Goal: Connect with others: Connect with others

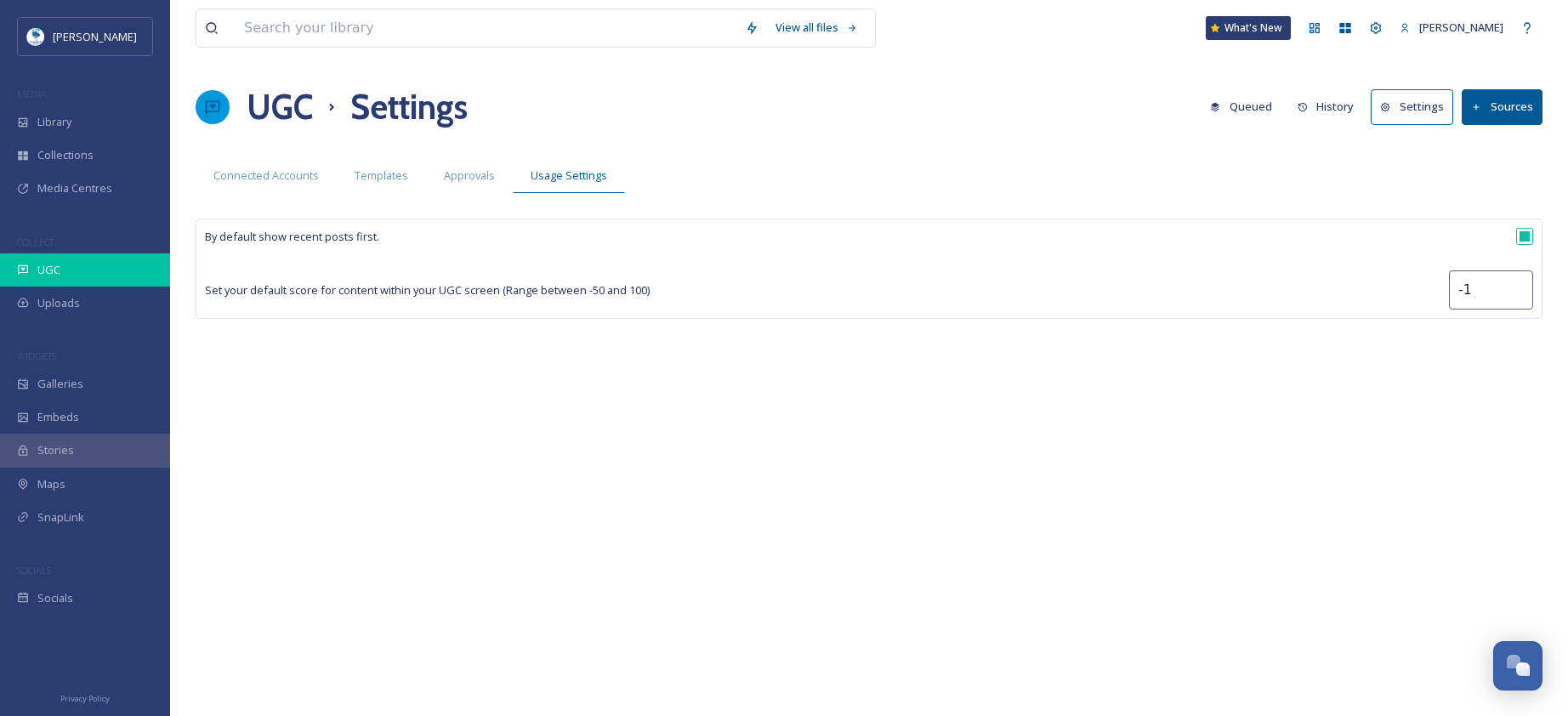
click at [93, 260] on div "UGC" at bounding box center [85, 270] width 170 height 33
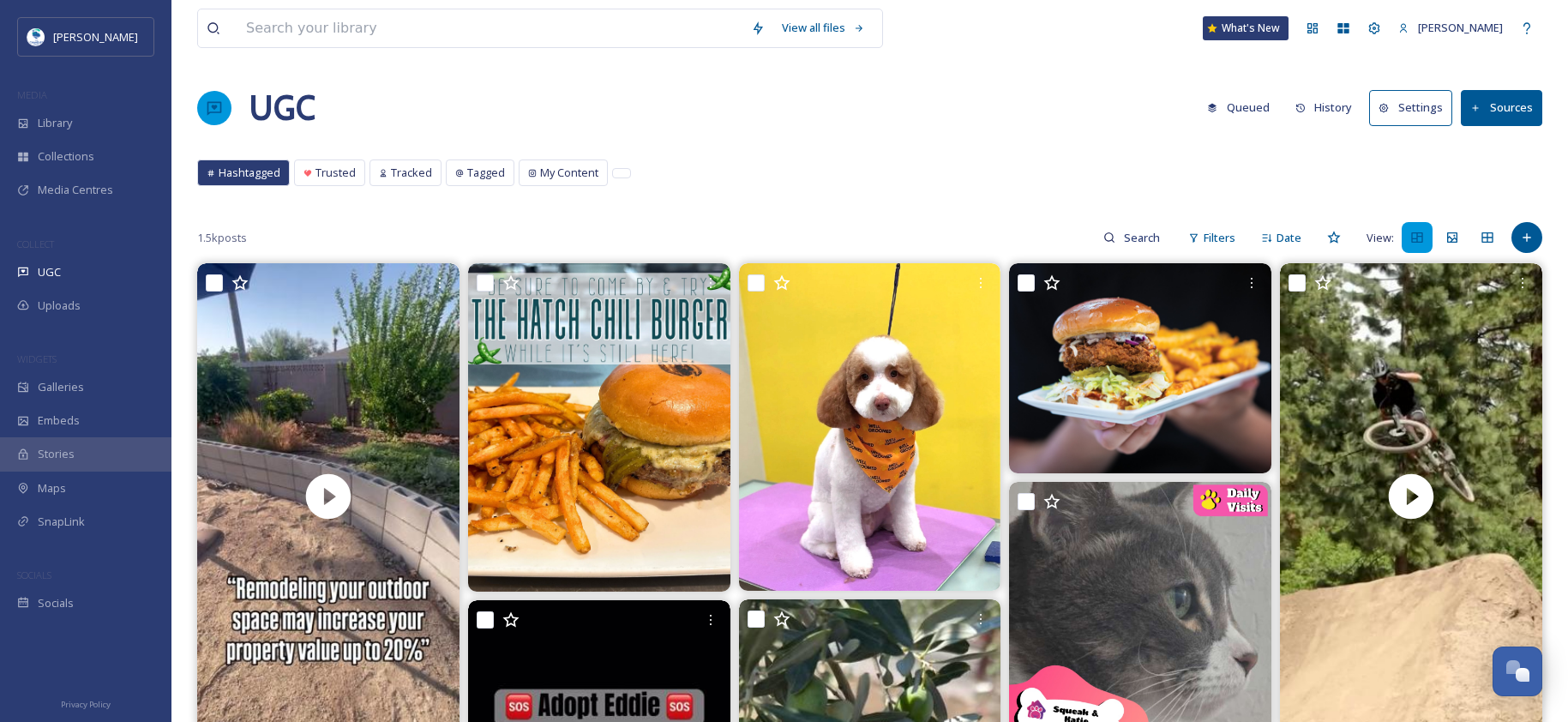
click at [1511, 115] on button "Sources" at bounding box center [1501, 107] width 81 height 35
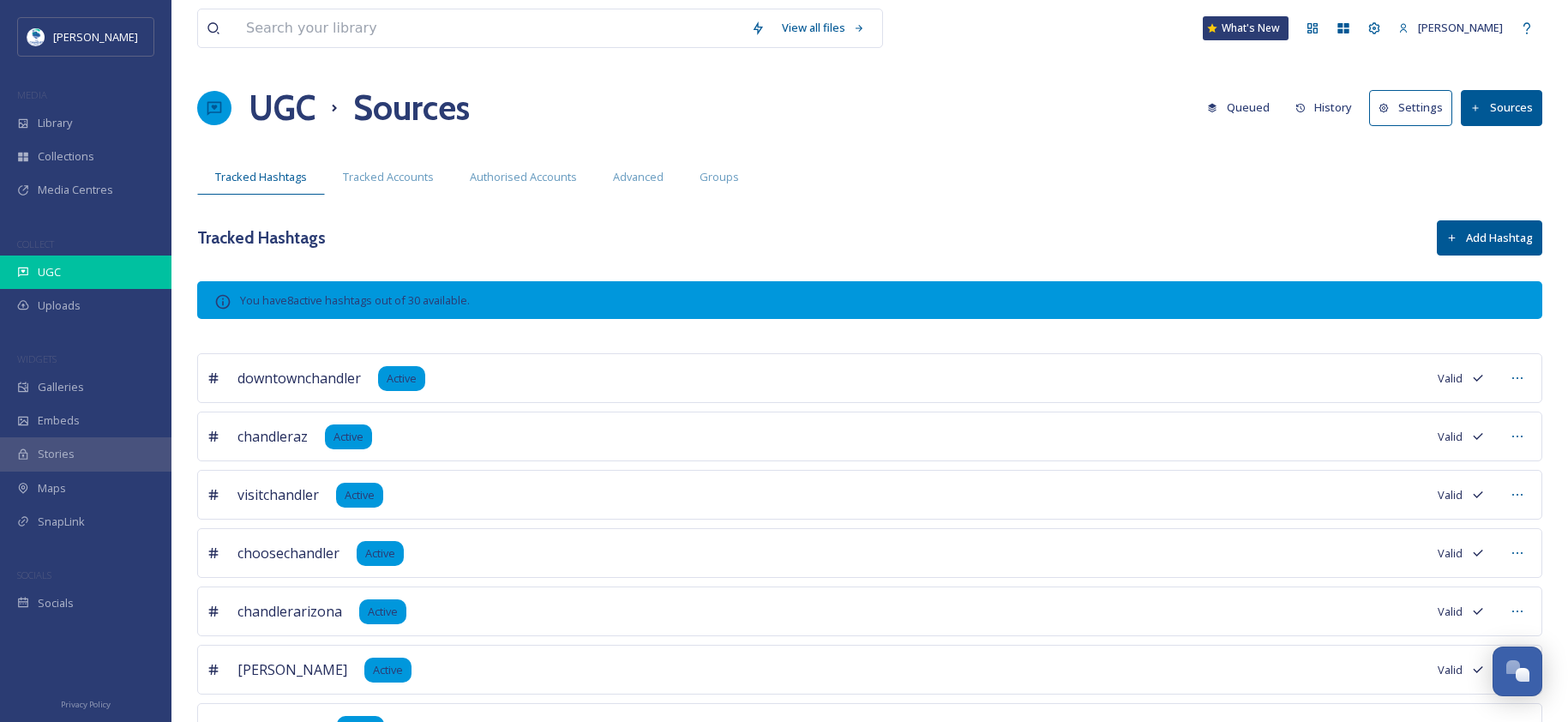
click at [81, 275] on div "UGC" at bounding box center [86, 272] width 171 height 33
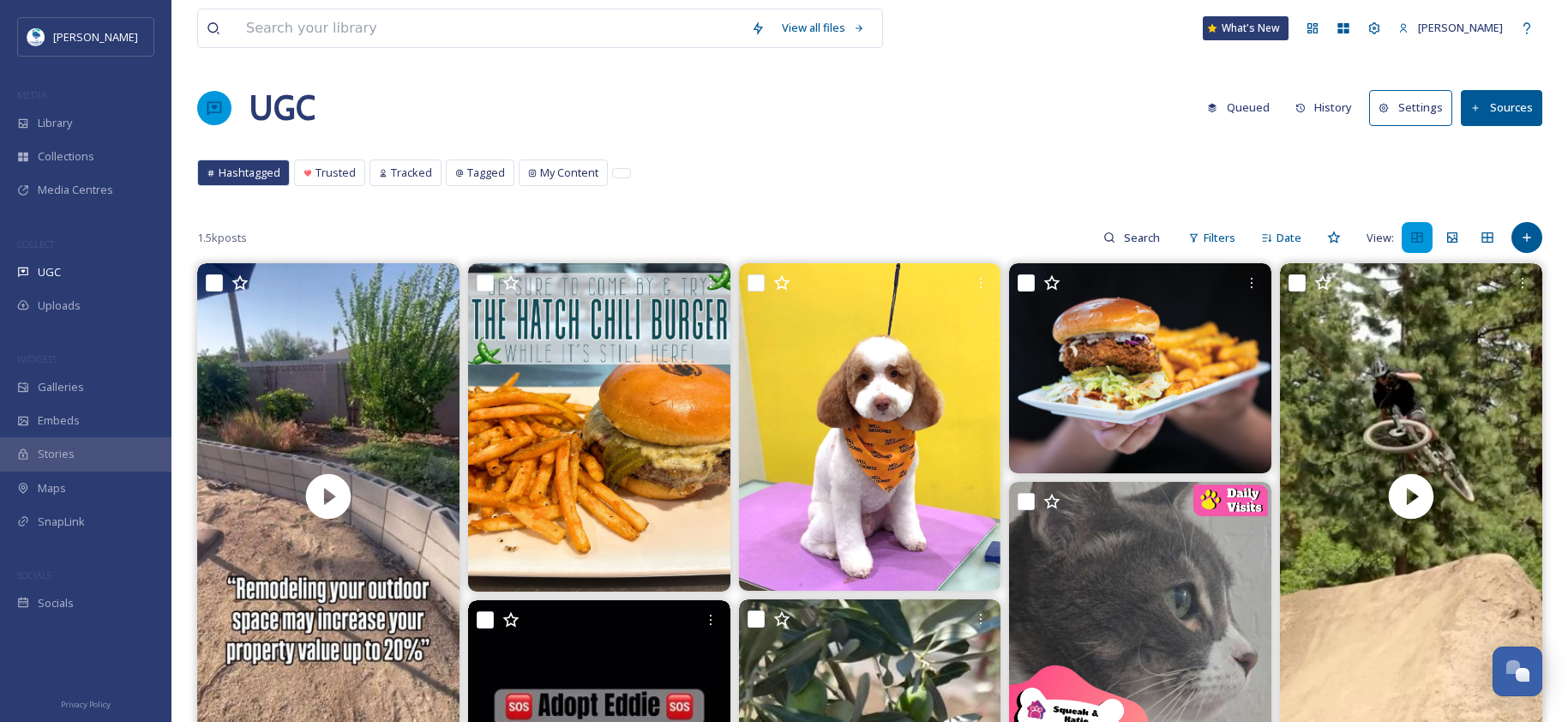
click at [1497, 113] on button "Sources" at bounding box center [1501, 107] width 81 height 35
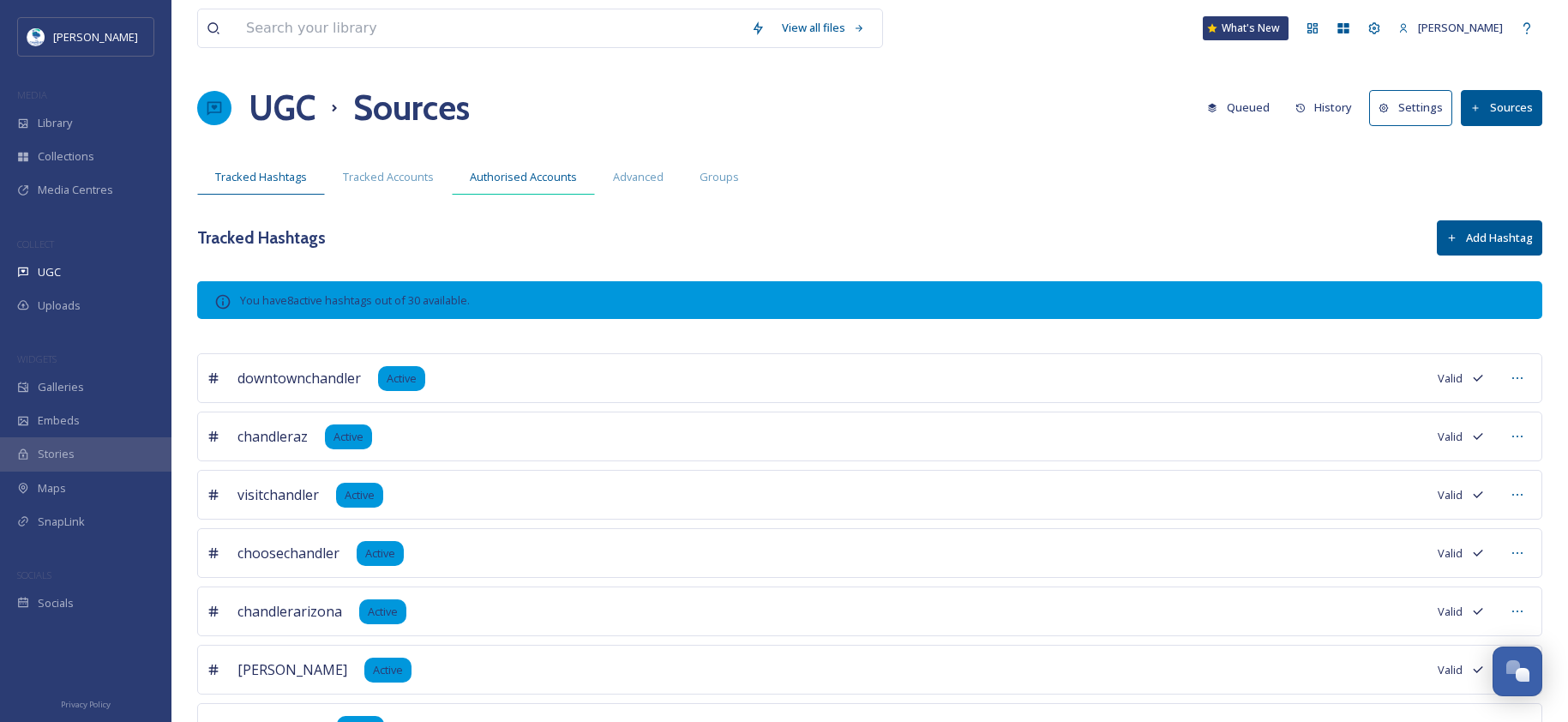
click at [499, 167] on div "Authorised Accounts" at bounding box center [523, 176] width 143 height 35
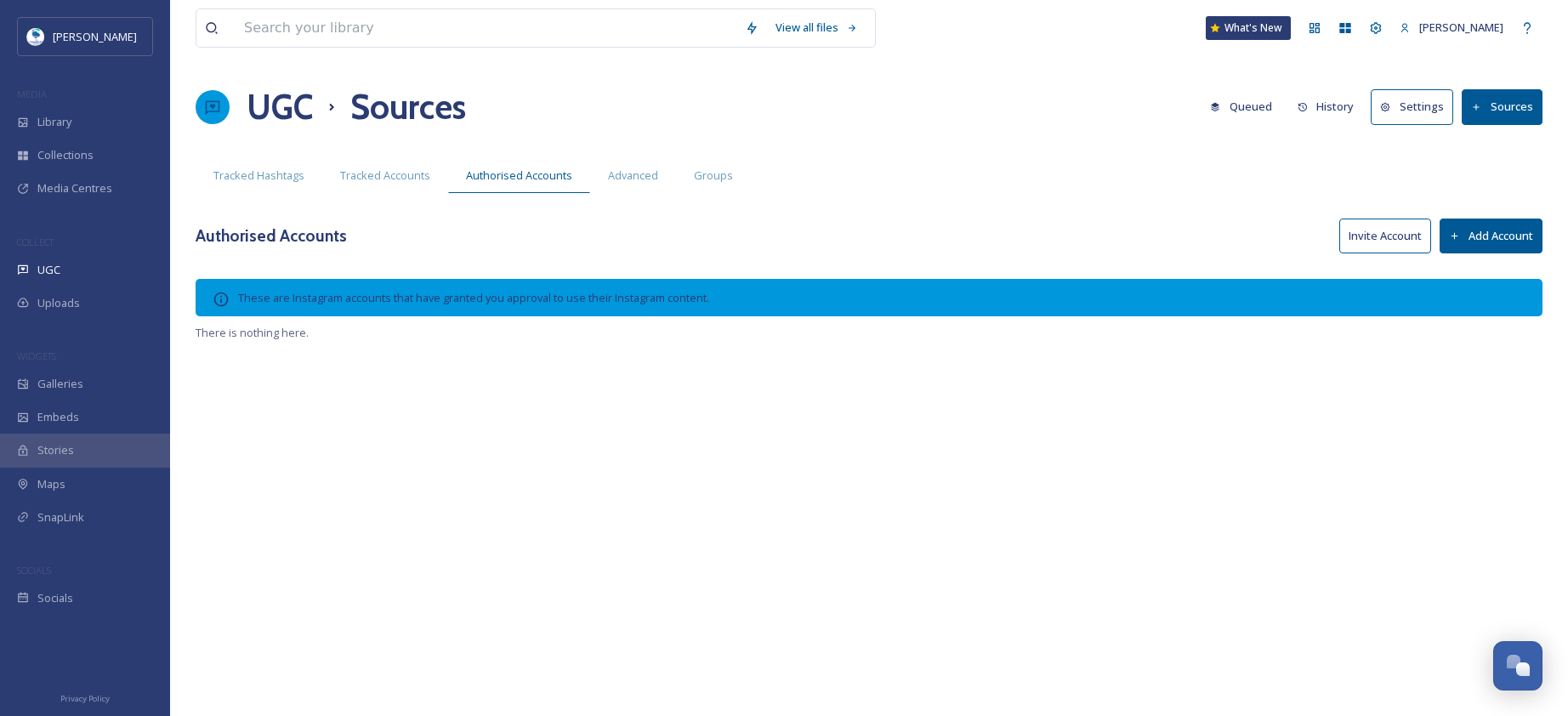
click at [1371, 239] on button "Invite Account" at bounding box center [1385, 236] width 92 height 35
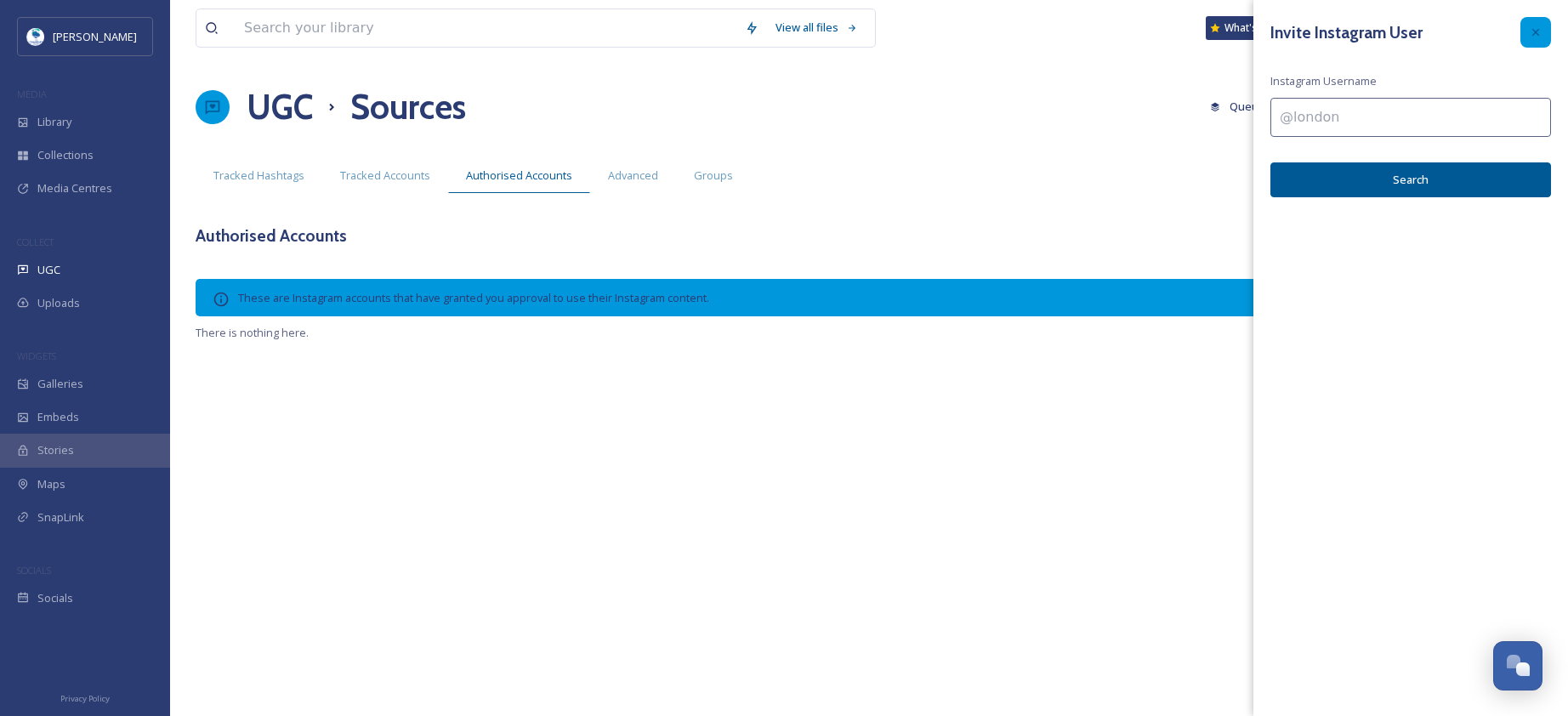
click at [1540, 29] on icon at bounding box center [1536, 32] width 13 height 13
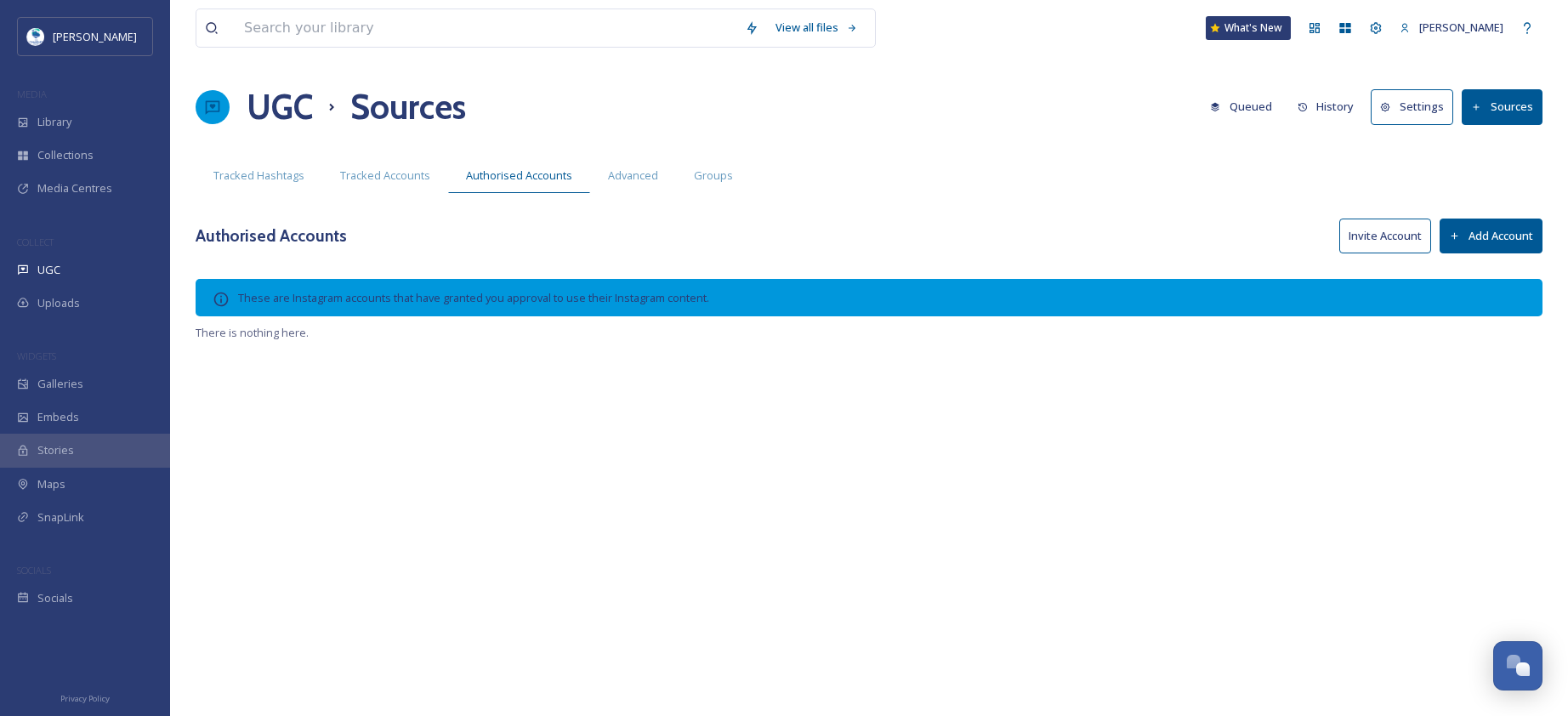
click at [1516, 229] on button "Add Account" at bounding box center [1491, 236] width 103 height 35
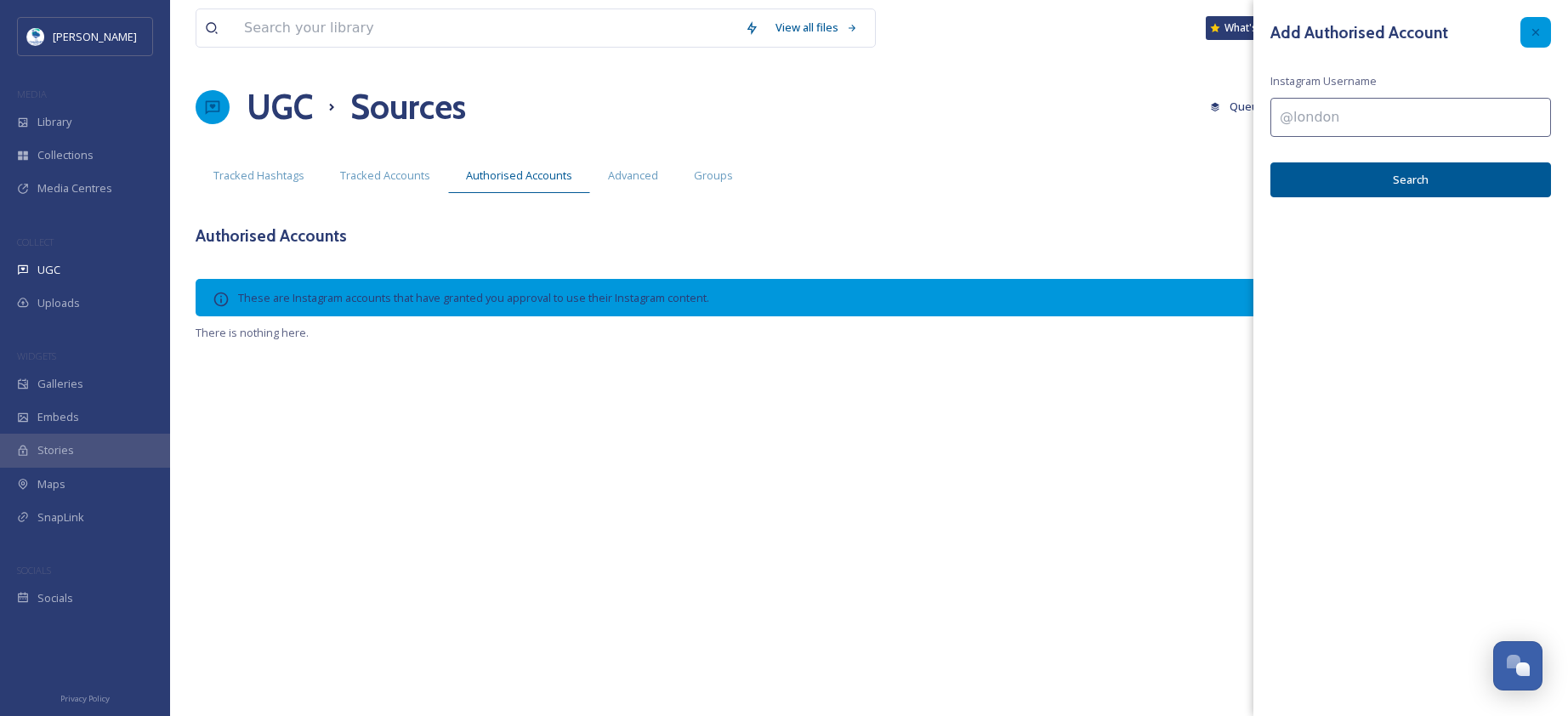
click at [1536, 29] on icon at bounding box center [1536, 32] width 13 height 13
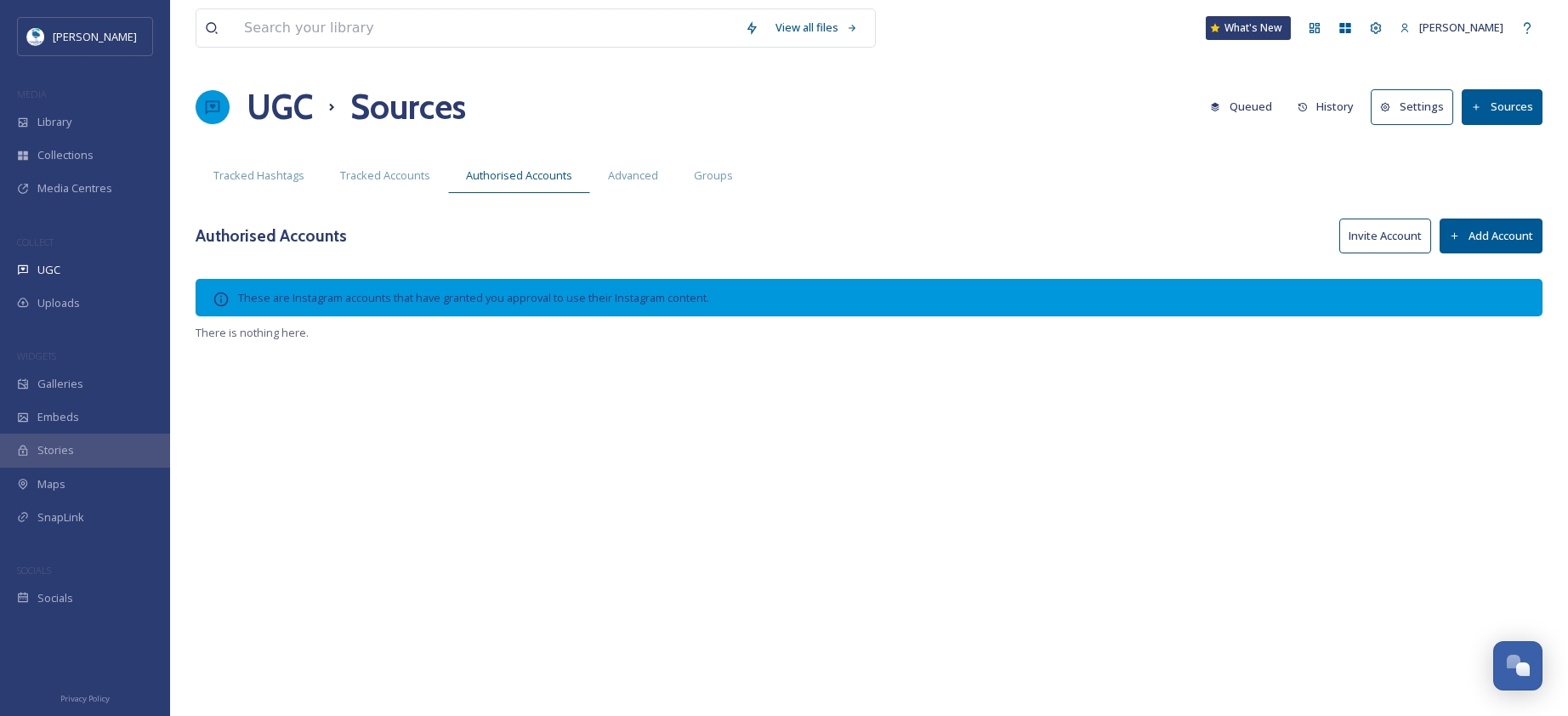
click at [1390, 247] on button "Invite Account" at bounding box center [1385, 236] width 92 height 35
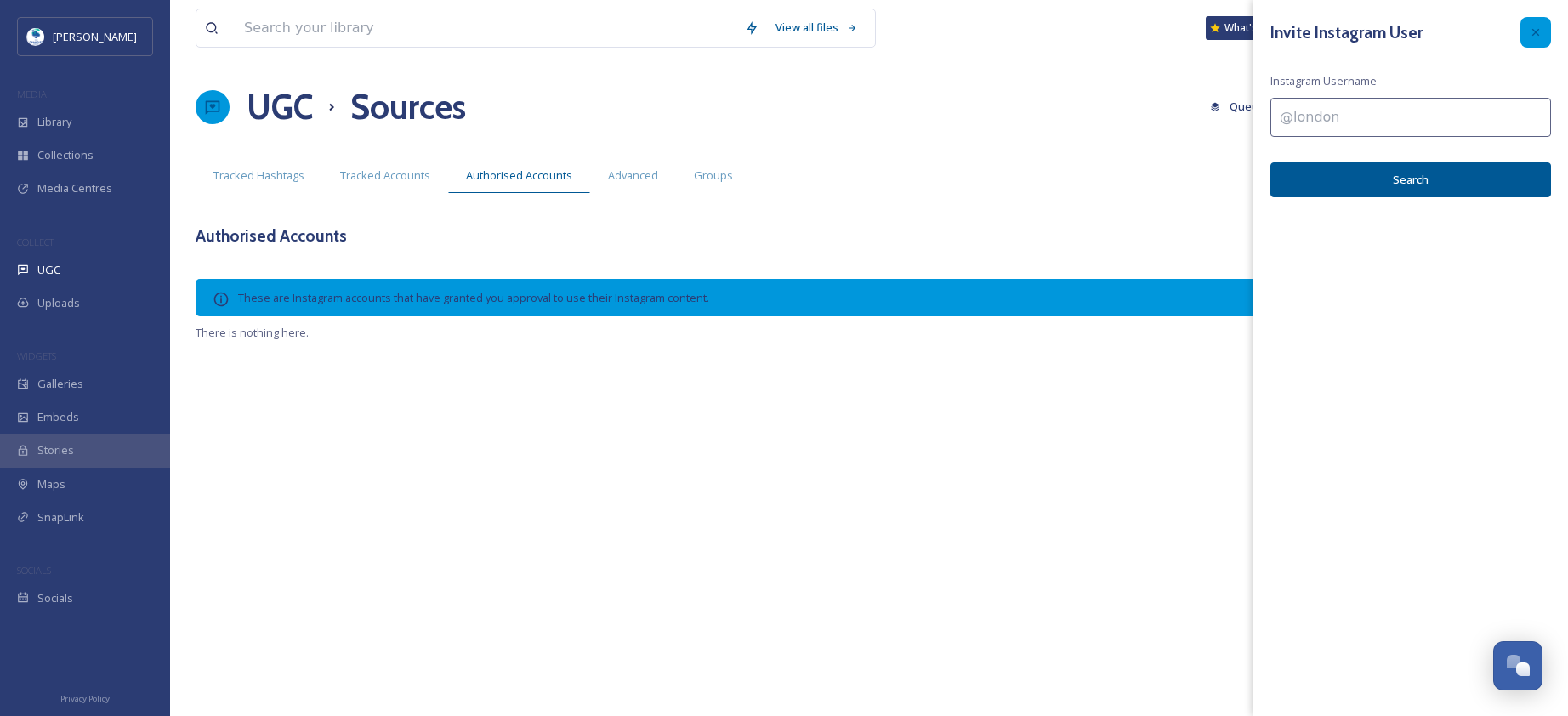
click at [1526, 21] on div at bounding box center [1536, 32] width 30 height 30
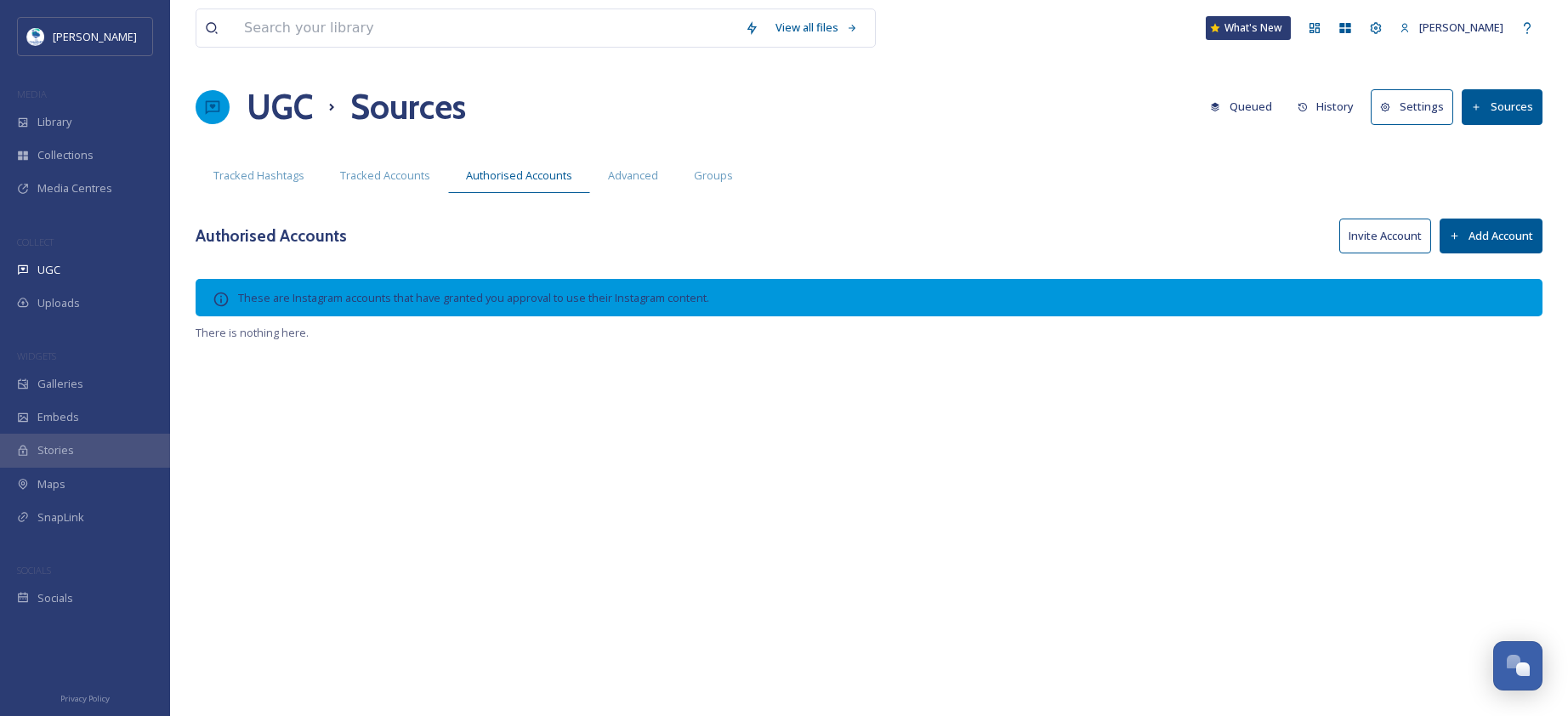
click at [1508, 227] on button "Add Account" at bounding box center [1491, 236] width 103 height 35
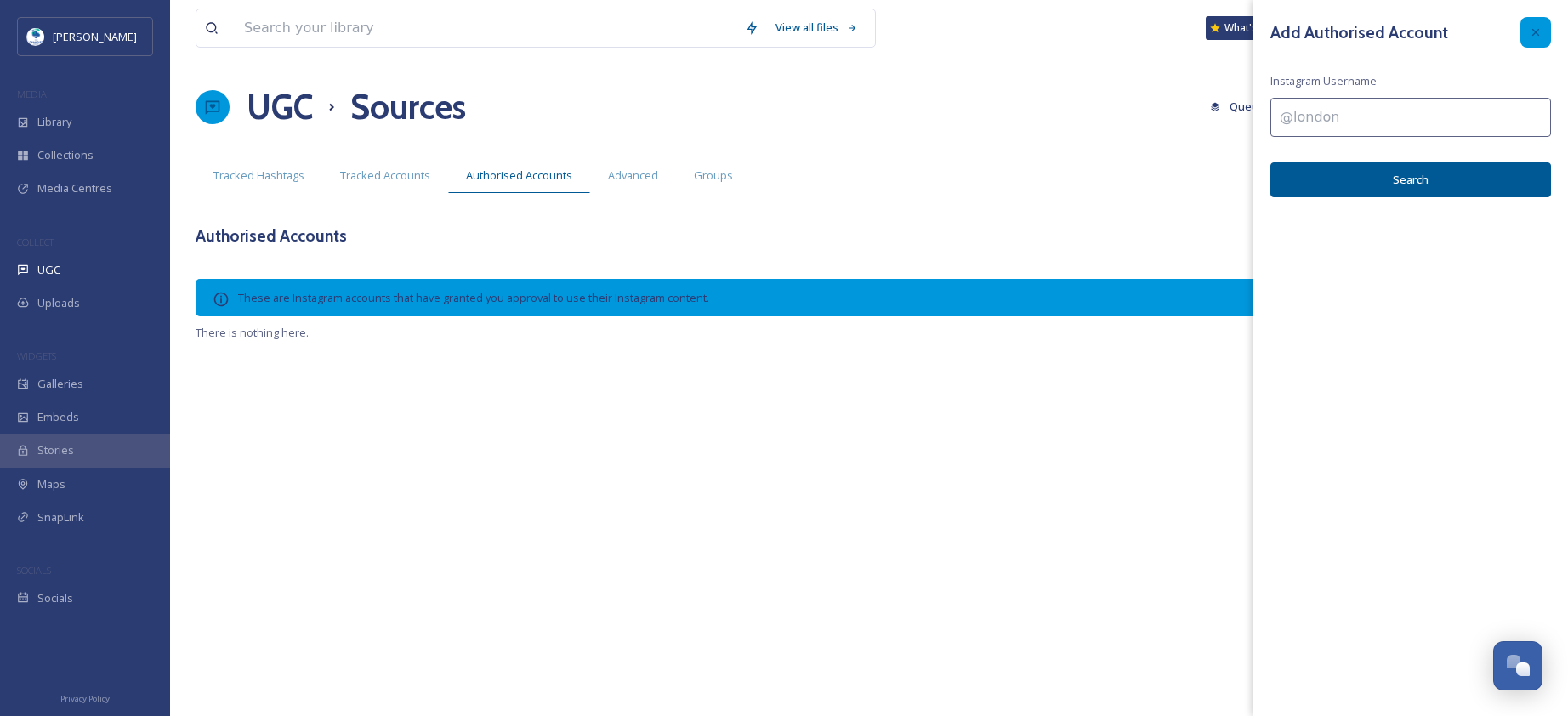
click at [1542, 37] on icon at bounding box center [1536, 32] width 13 height 13
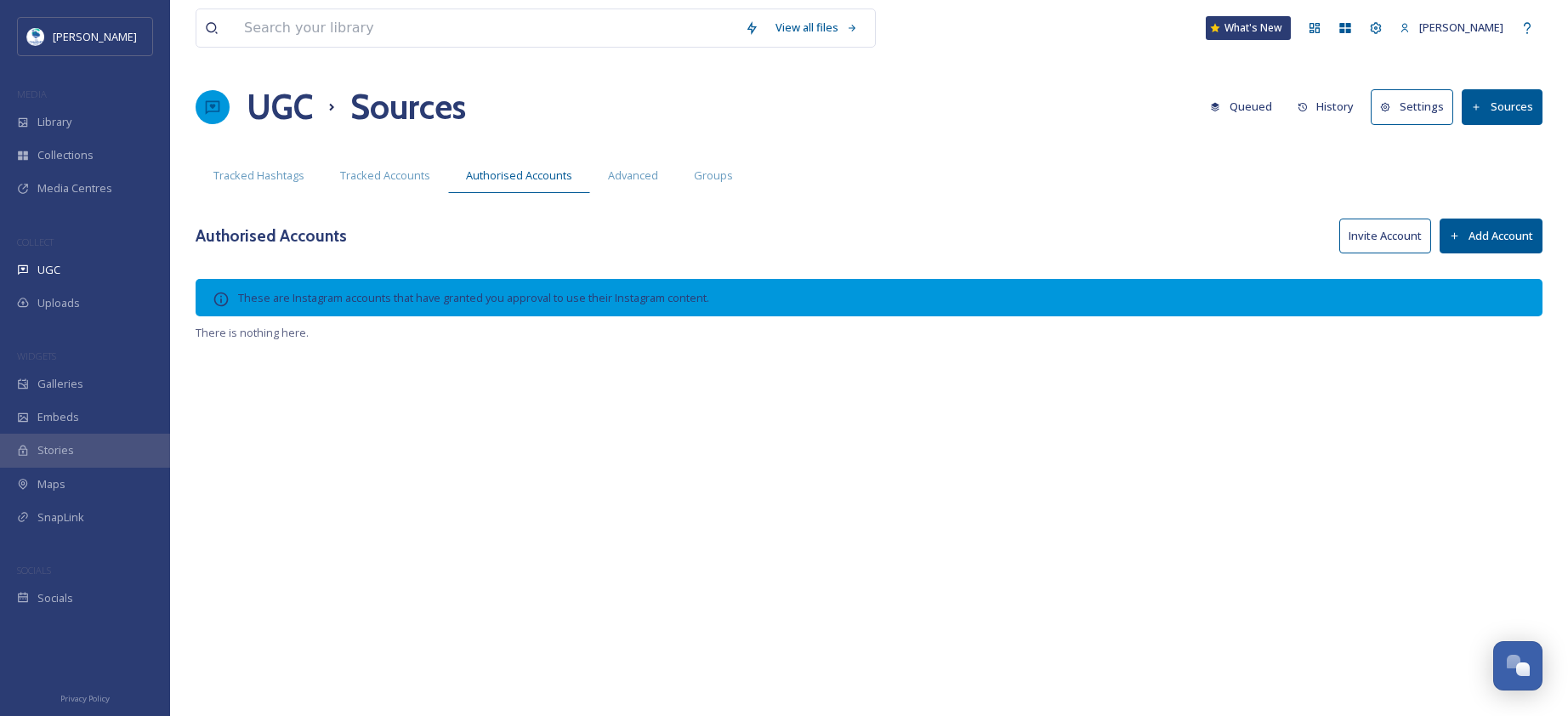
click at [1368, 239] on button "Invite Account" at bounding box center [1385, 236] width 92 height 35
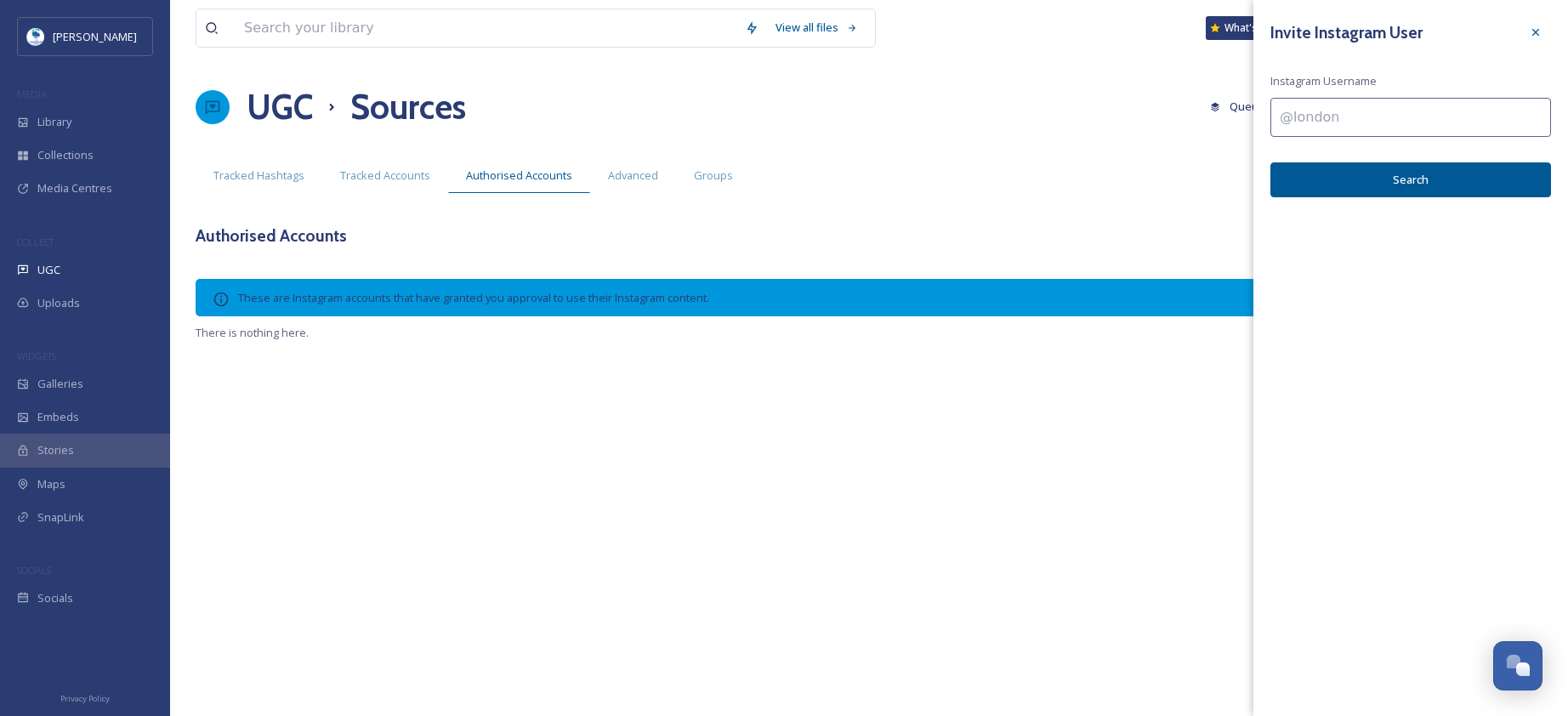
click at [1387, 123] on input at bounding box center [1411, 118] width 280 height 39
type input "@corkandcraftaz"
click at [1388, 185] on button "Search" at bounding box center [1411, 179] width 280 height 35
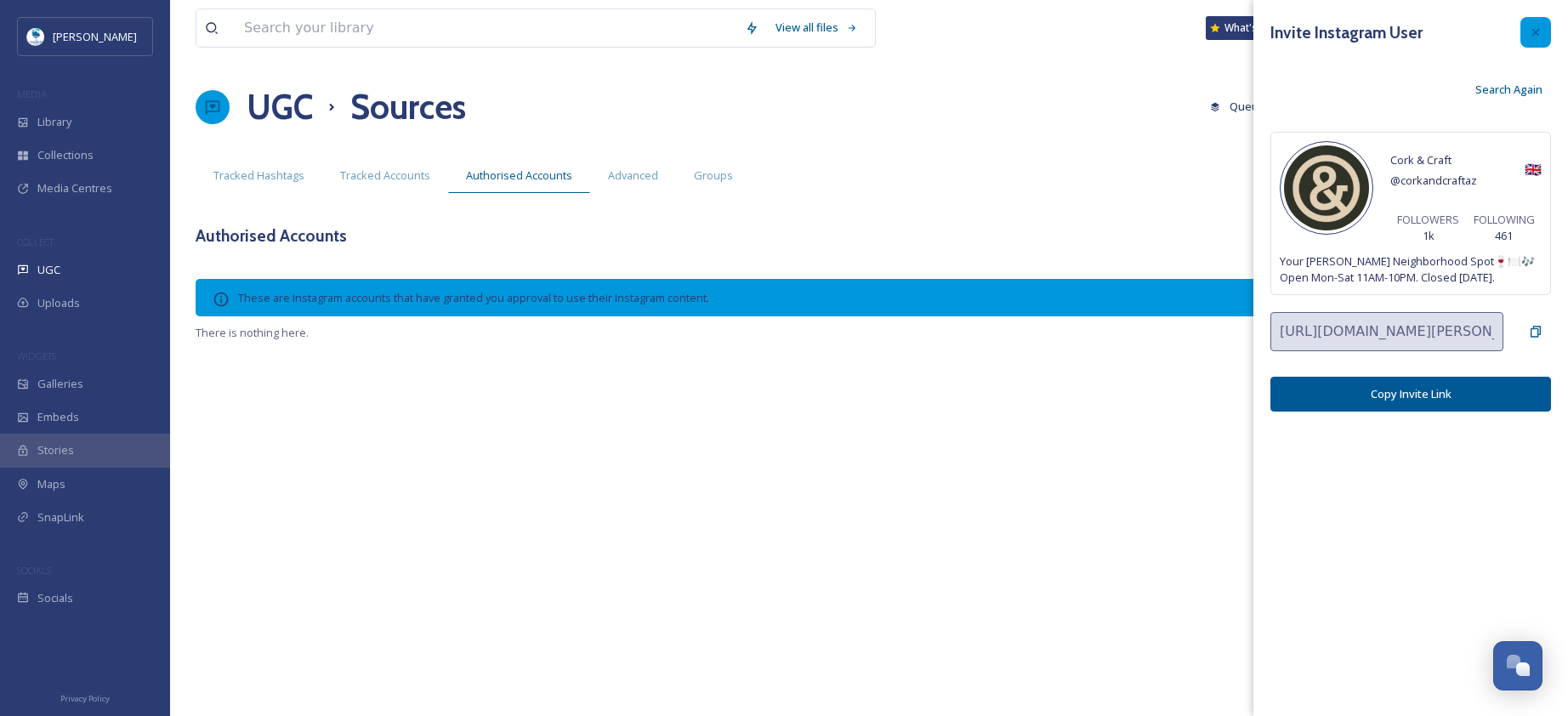
click at [1522, 27] on div at bounding box center [1536, 32] width 30 height 30
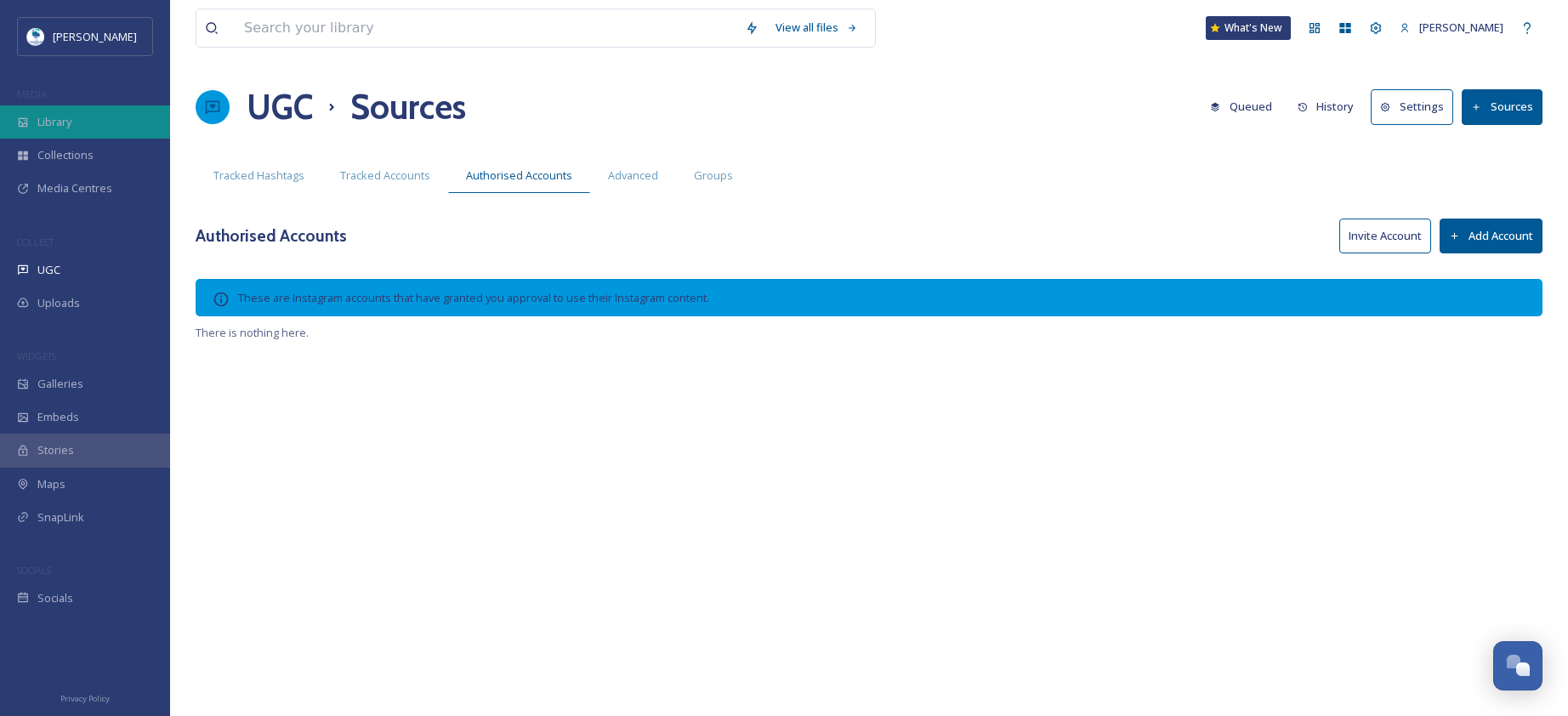
click at [98, 133] on div "Library" at bounding box center [85, 121] width 170 height 33
